Goal: Information Seeking & Learning: Learn about a topic

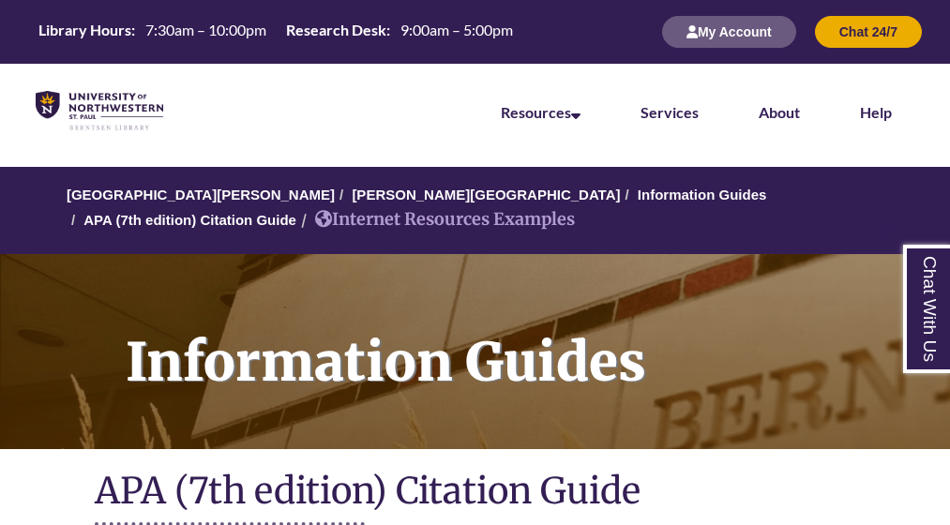
scroll to position [2427, 0]
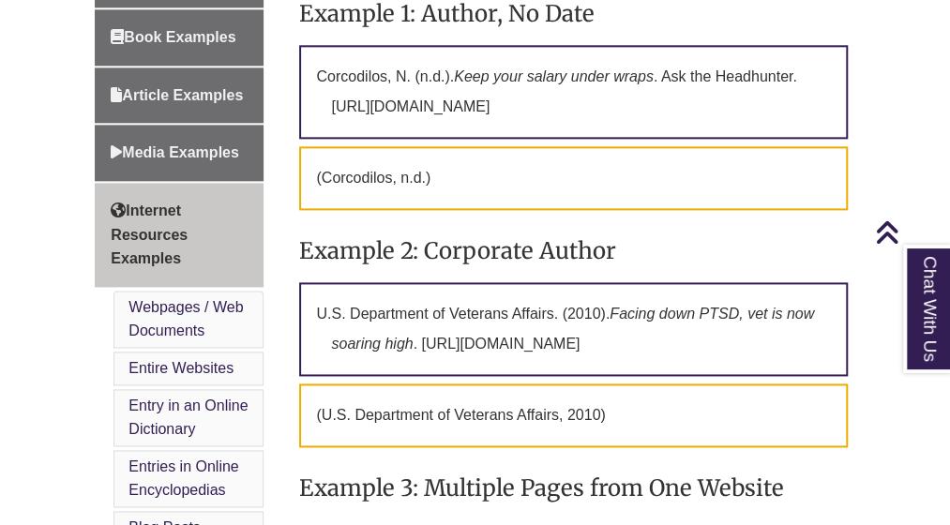
scroll to position [856, 0]
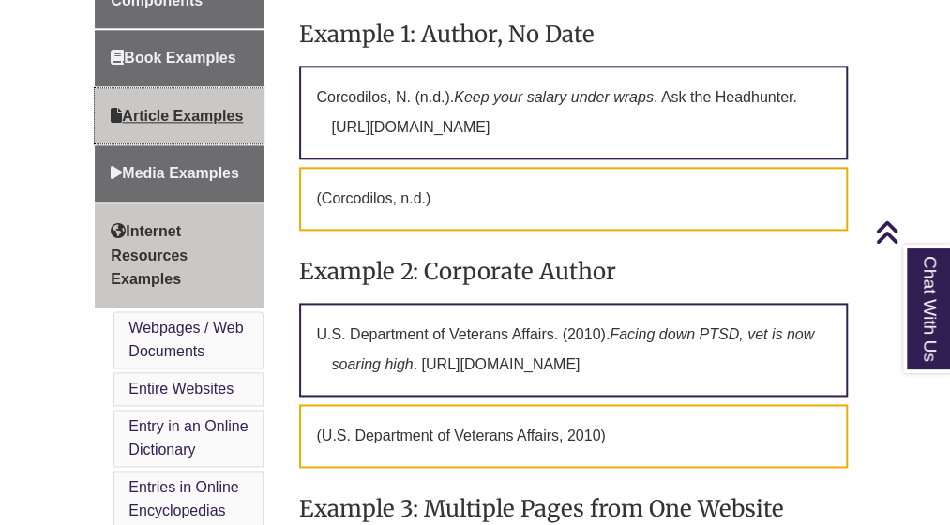
click at [204, 111] on span "Article Examples" at bounding box center [177, 116] width 132 height 16
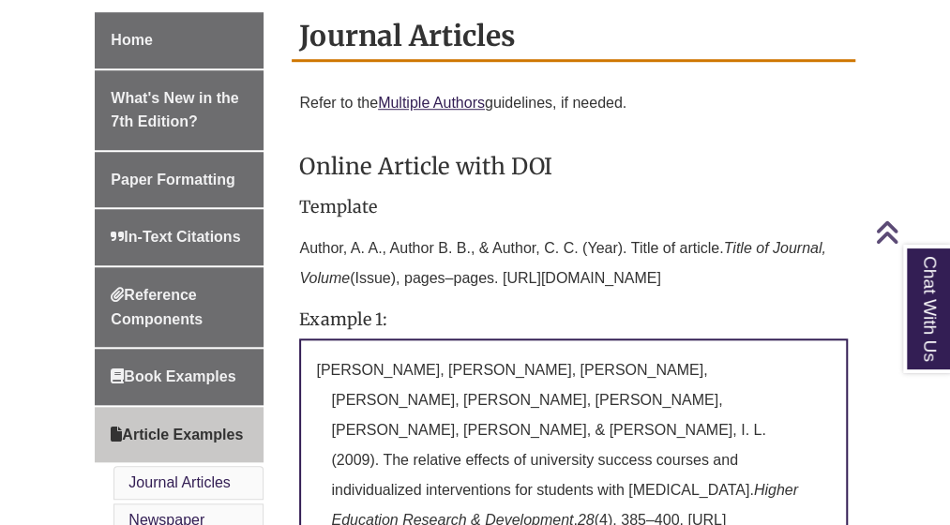
scroll to position [552, 0]
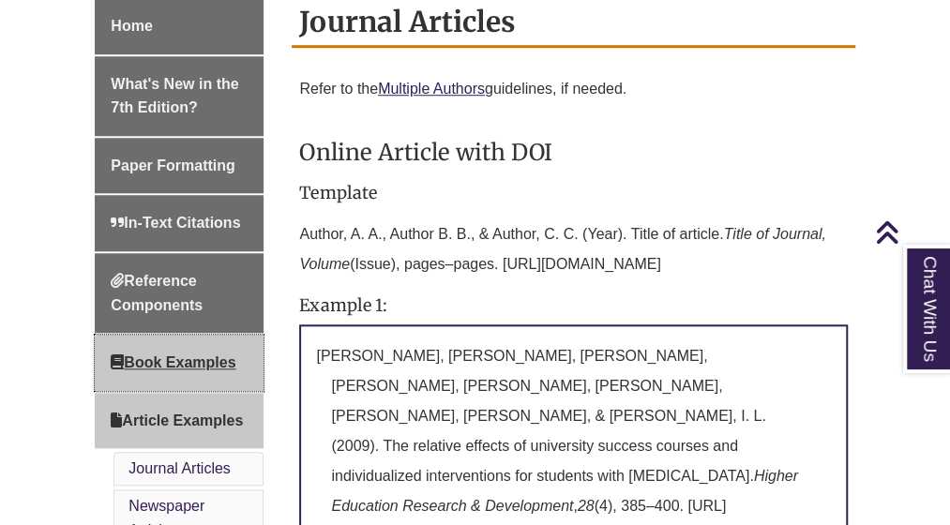
click at [182, 358] on span "Book Examples" at bounding box center [173, 363] width 125 height 16
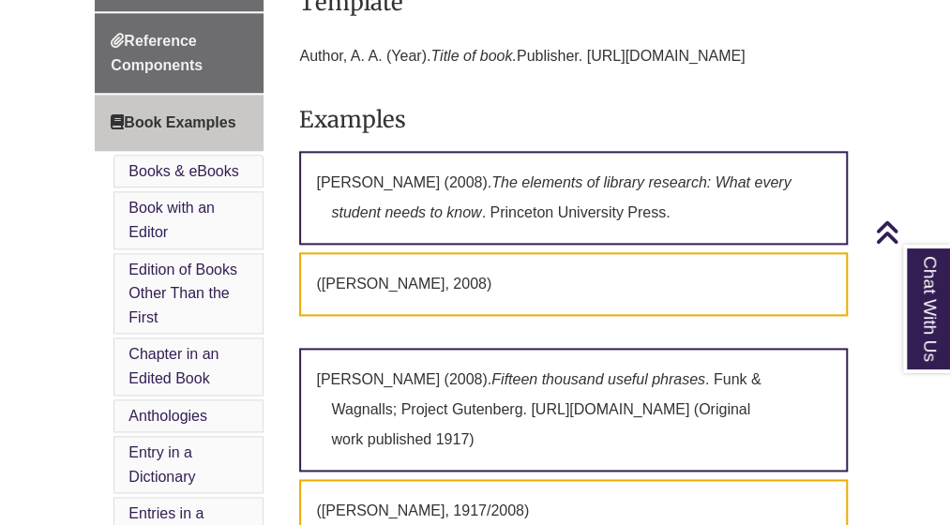
scroll to position [791, 0]
